Goal: Find specific page/section: Find specific page/section

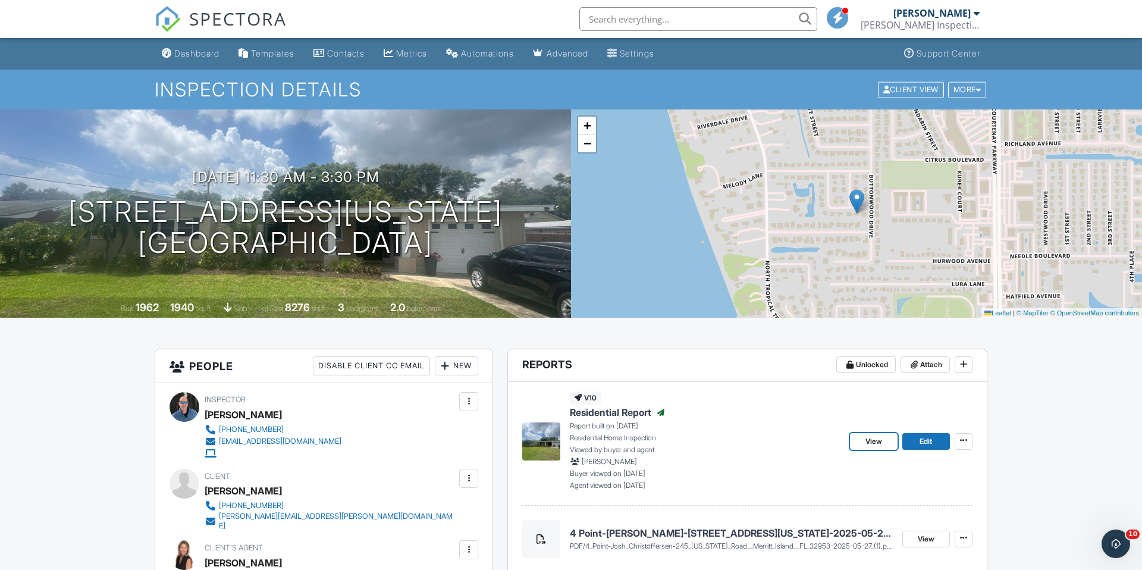
click at [875, 444] on span "View" at bounding box center [873, 441] width 17 height 12
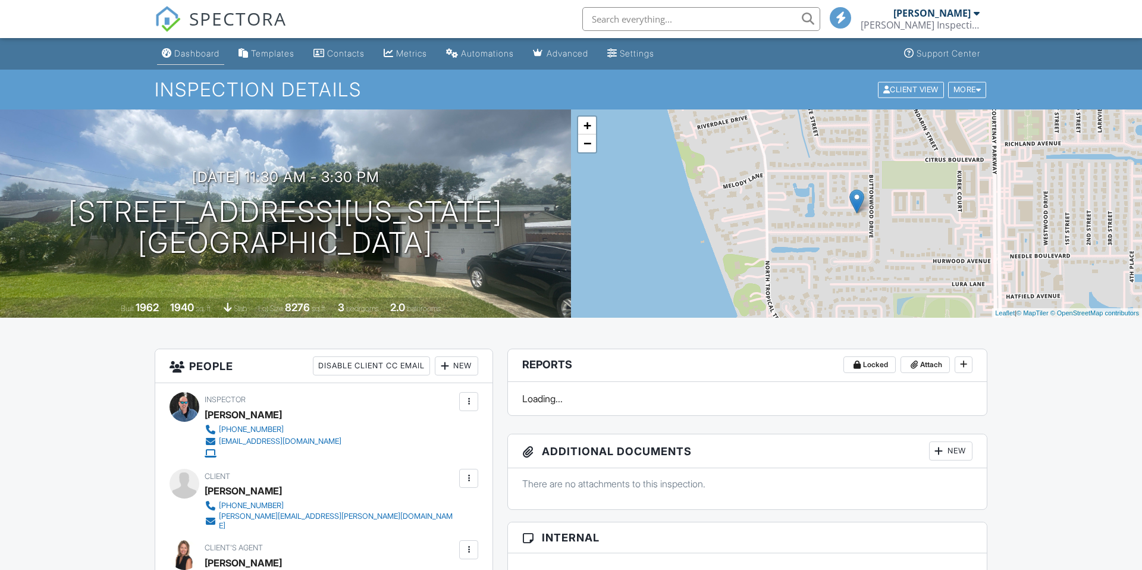
click at [203, 54] on div "Dashboard" at bounding box center [196, 53] width 45 height 10
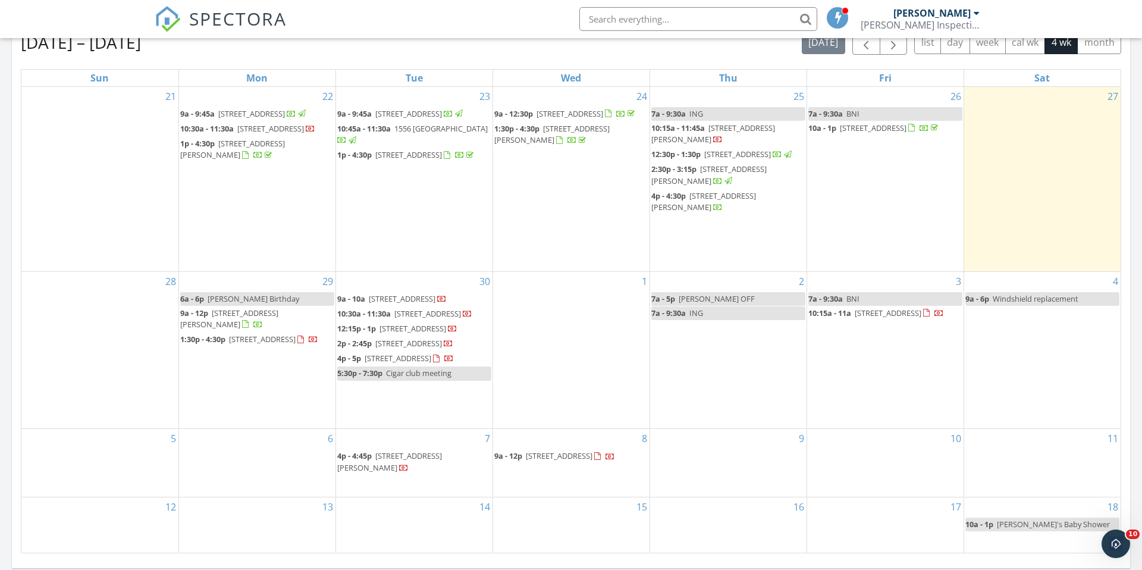
scroll to position [635, 0]
